Goal: Task Accomplishment & Management: Complete application form

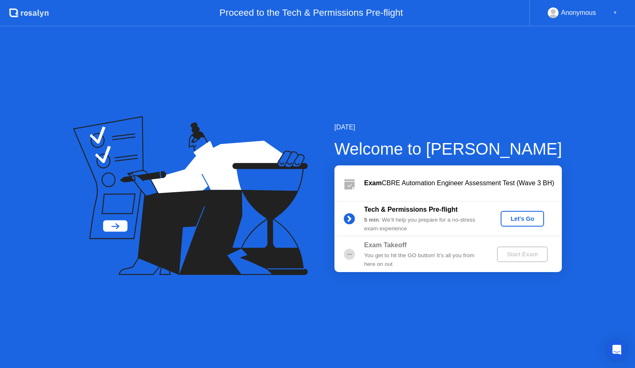
click at [525, 219] on div "Let's Go" at bounding box center [522, 218] width 37 height 7
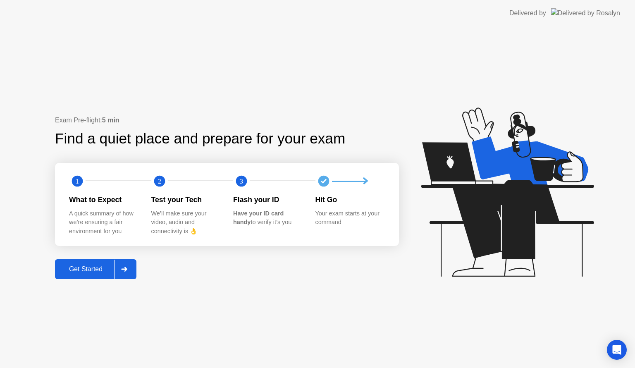
click at [89, 269] on div "Get Started" at bounding box center [85, 268] width 57 height 7
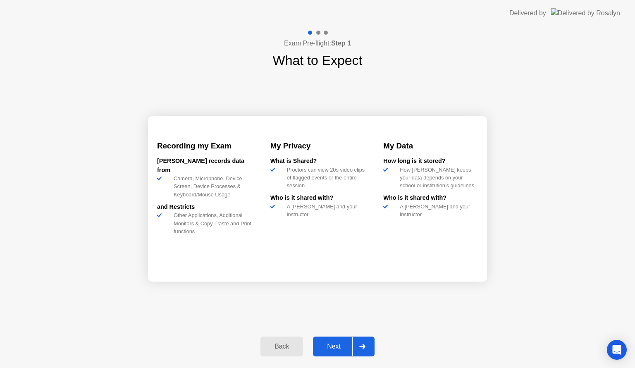
click at [334, 347] on div "Next" at bounding box center [333, 345] width 37 height 7
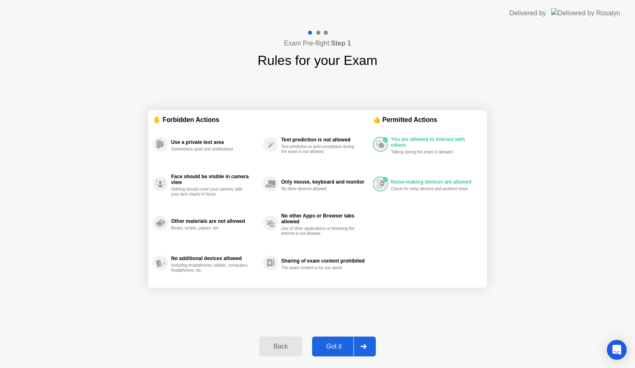
click at [333, 346] on div "Got it" at bounding box center [333, 345] width 39 height 7
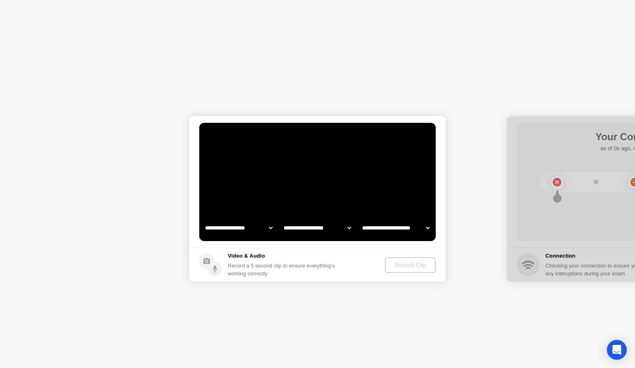
select select "**********"
select select "*******"
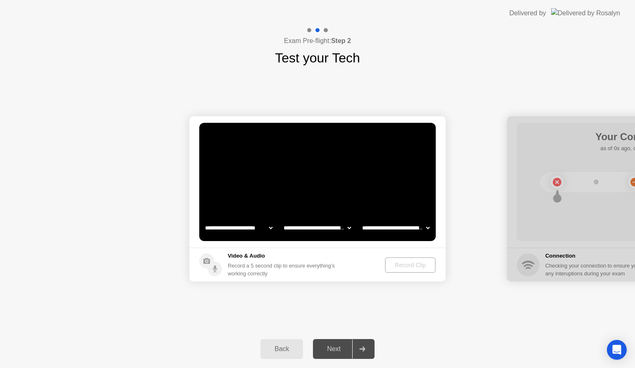
click at [289, 348] on div "Back" at bounding box center [282, 348] width 38 height 7
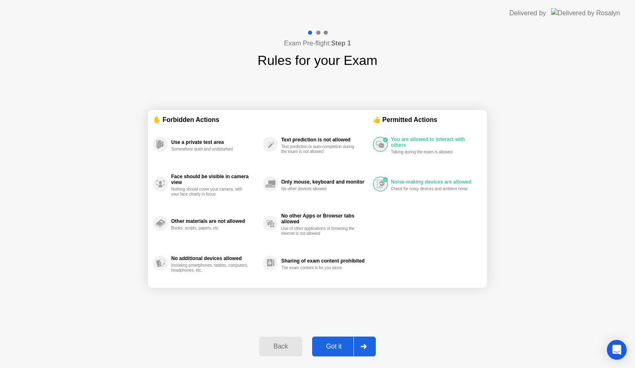
click at [333, 350] on div "Got it" at bounding box center [333, 345] width 39 height 7
select select "**********"
select select "*******"
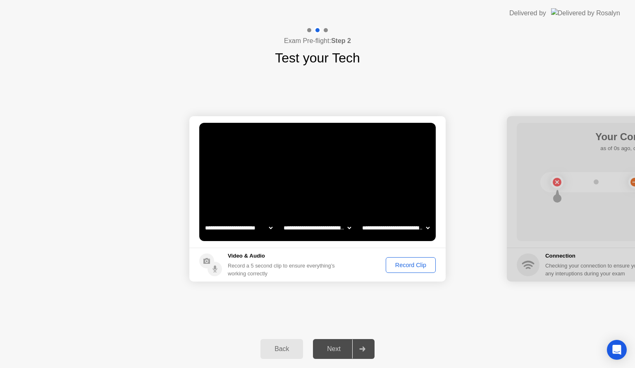
click at [414, 269] on button "Record Clip" at bounding box center [410, 265] width 50 height 16
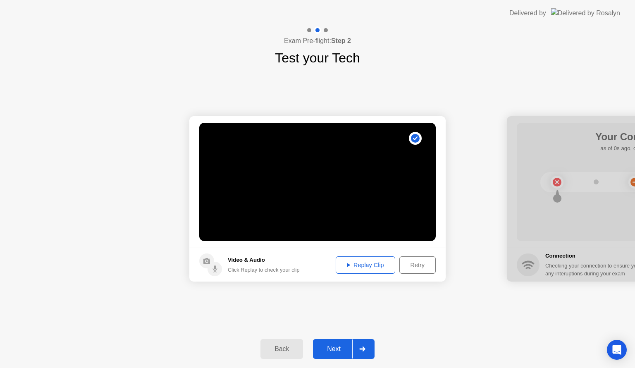
click at [346, 267] on div "Replay Clip" at bounding box center [365, 264] width 54 height 7
click at [395, 314] on div "**********" at bounding box center [317, 199] width 635 height 262
click at [330, 350] on div "Next" at bounding box center [333, 348] width 37 height 7
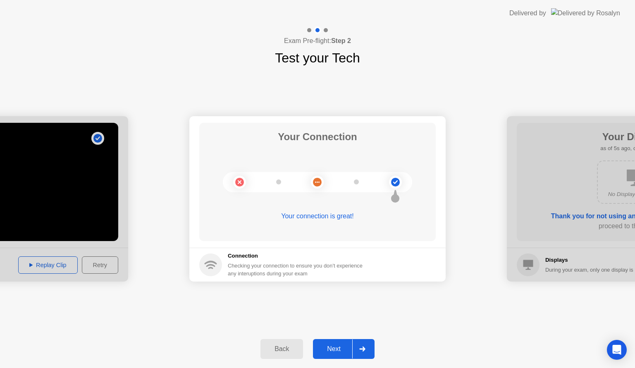
click at [328, 347] on div "Next" at bounding box center [333, 348] width 37 height 7
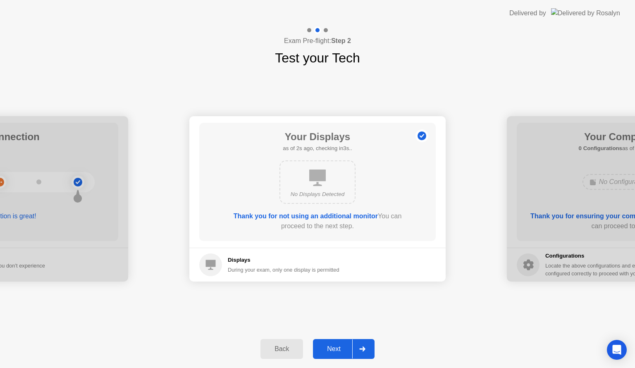
click at [332, 346] on div "Next" at bounding box center [333, 348] width 37 height 7
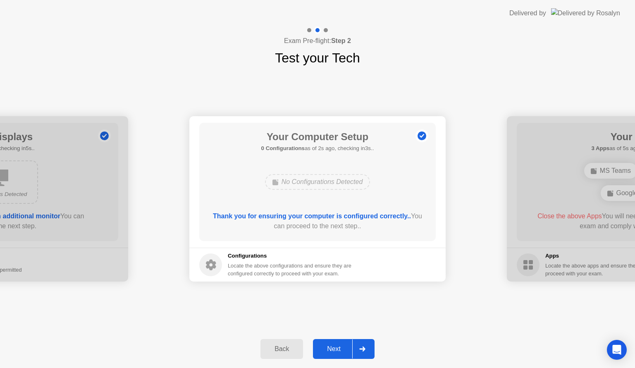
click at [332, 346] on div "Next" at bounding box center [333, 348] width 37 height 7
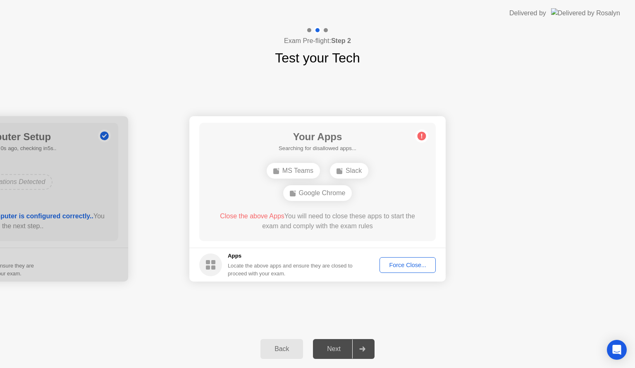
click at [396, 264] on div "Force Close..." at bounding box center [407, 264] width 50 height 7
click at [338, 348] on div "Next" at bounding box center [333, 348] width 37 height 7
click at [420, 135] on circle at bounding box center [421, 136] width 9 height 9
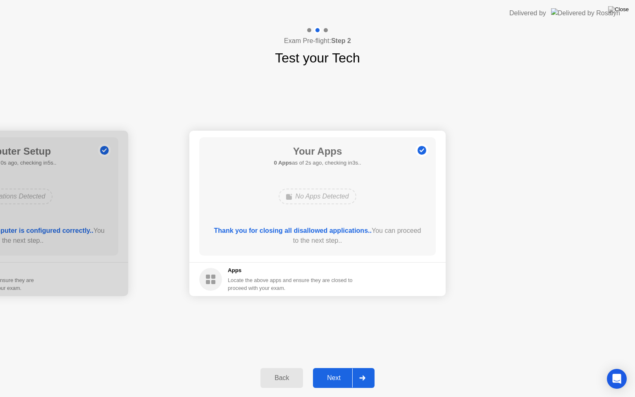
click at [338, 367] on div "Next" at bounding box center [333, 377] width 37 height 7
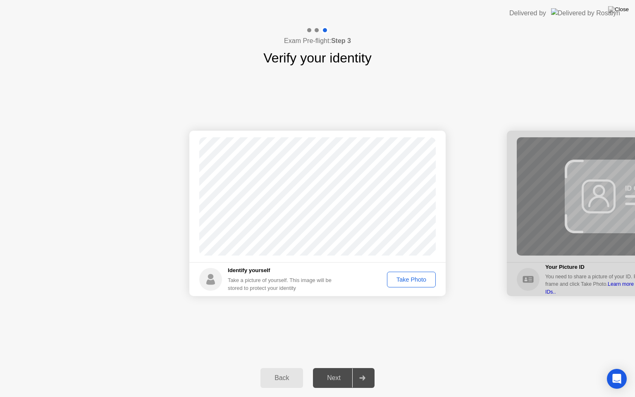
click at [410, 279] on div "Take Photo" at bounding box center [411, 279] width 43 height 7
click at [342, 367] on div "Next" at bounding box center [333, 377] width 37 height 7
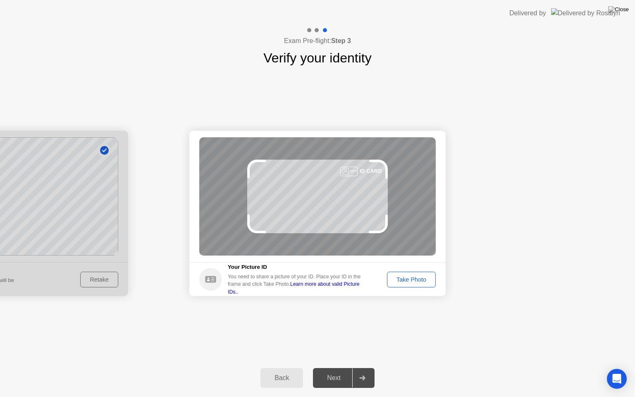
click at [417, 277] on div "Take Photo" at bounding box center [411, 279] width 43 height 7
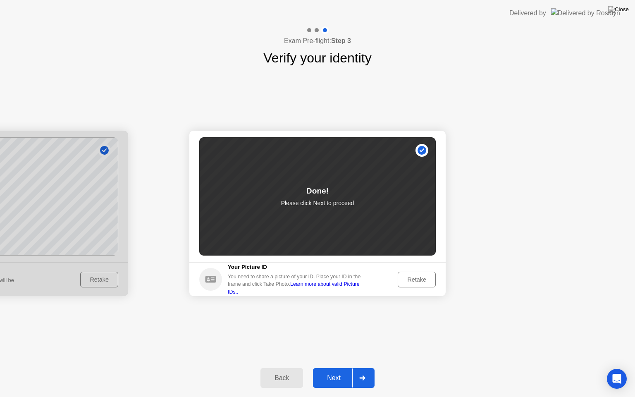
click at [328, 367] on div "Next" at bounding box center [333, 377] width 37 height 7
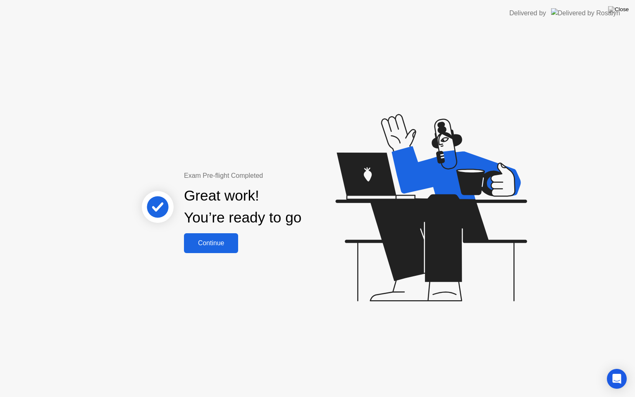
click at [228, 241] on div "Continue" at bounding box center [210, 242] width 49 height 7
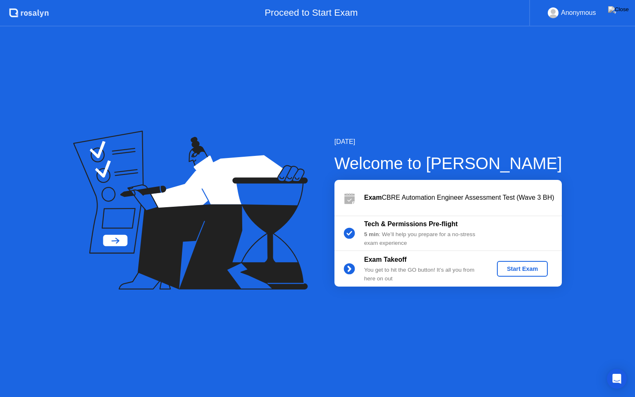
click at [509, 269] on div "Start Exam" at bounding box center [522, 268] width 44 height 7
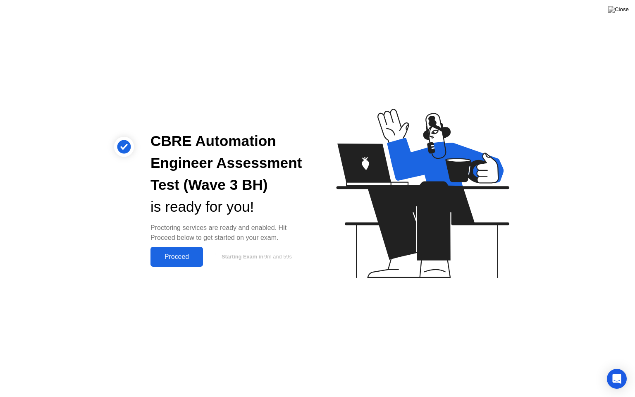
click at [176, 259] on div "Proceed" at bounding box center [177, 256] width 48 height 7
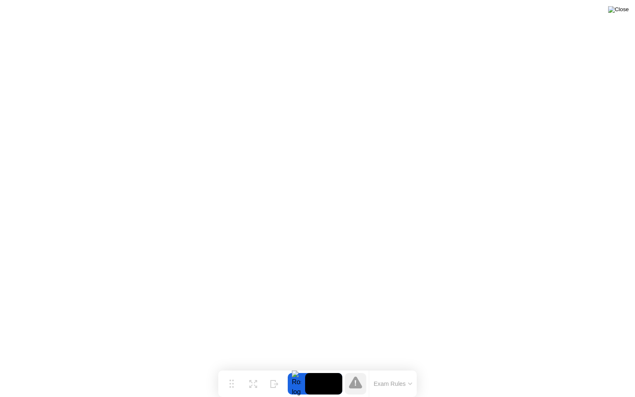
click at [624, 13] on img at bounding box center [618, 9] width 21 height 7
